Goal: Check status: Check status

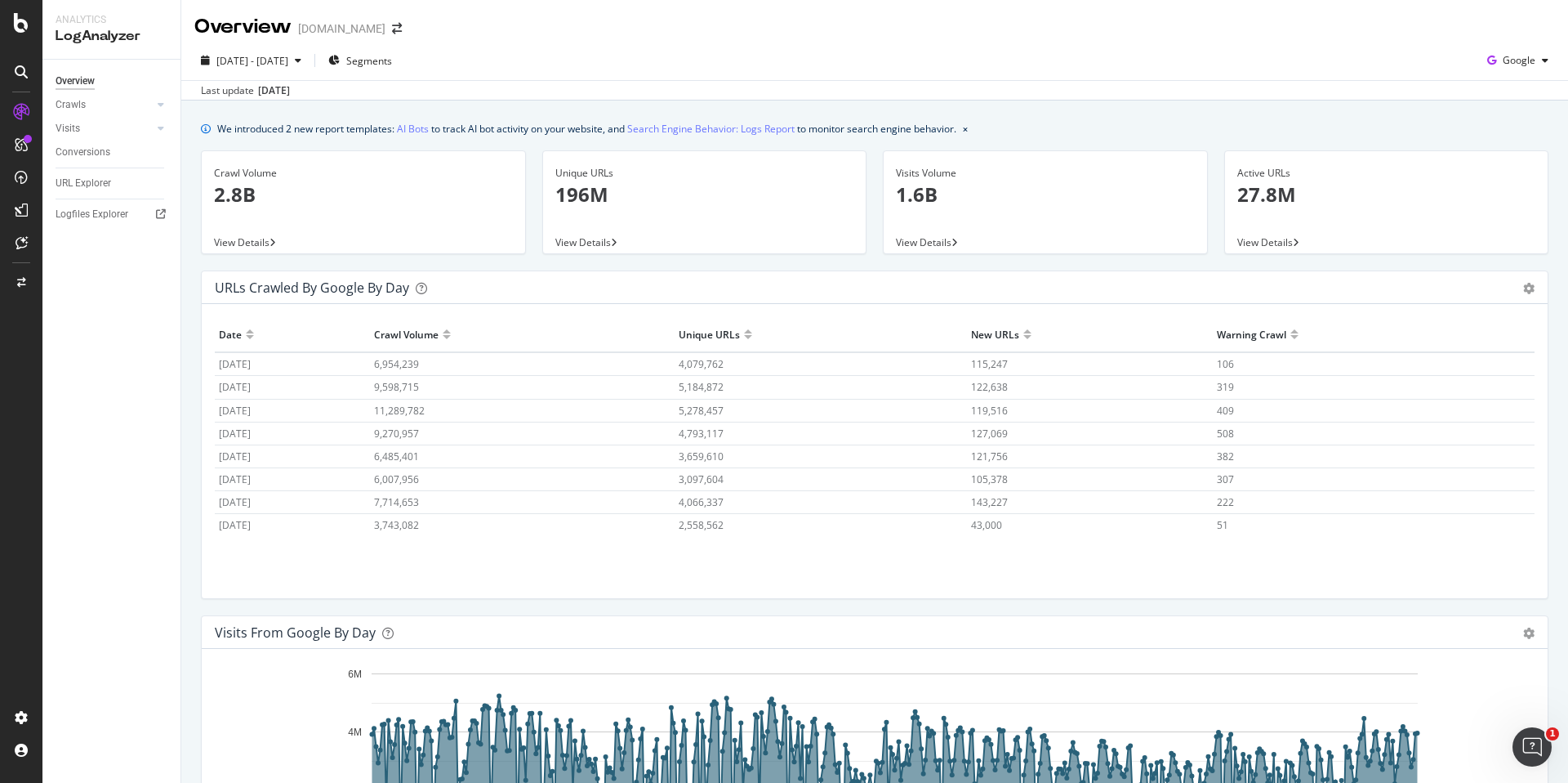
scroll to position [11569, 0]
